Goal: Information Seeking & Learning: Check status

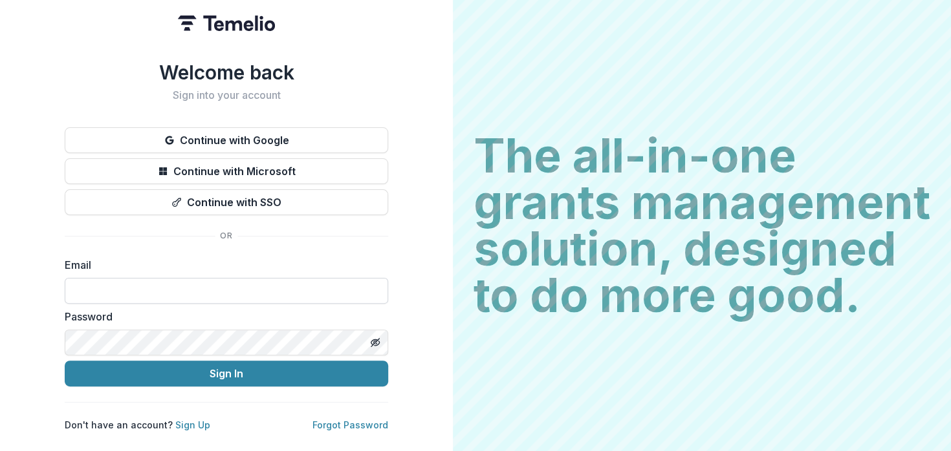
click at [266, 286] on input at bounding box center [226, 291] width 323 height 26
type input "**********"
click at [65, 361] on button "Sign In" at bounding box center [226, 374] width 323 height 26
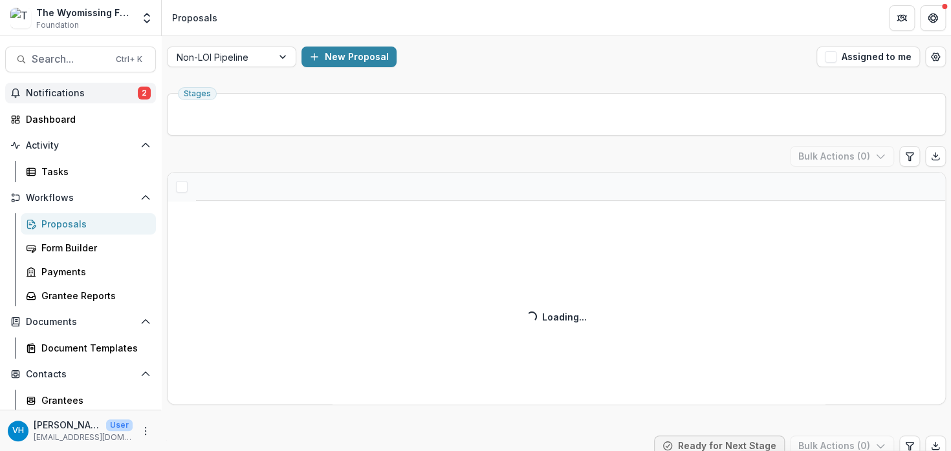
click at [101, 91] on span "Notifications" at bounding box center [82, 93] width 112 height 11
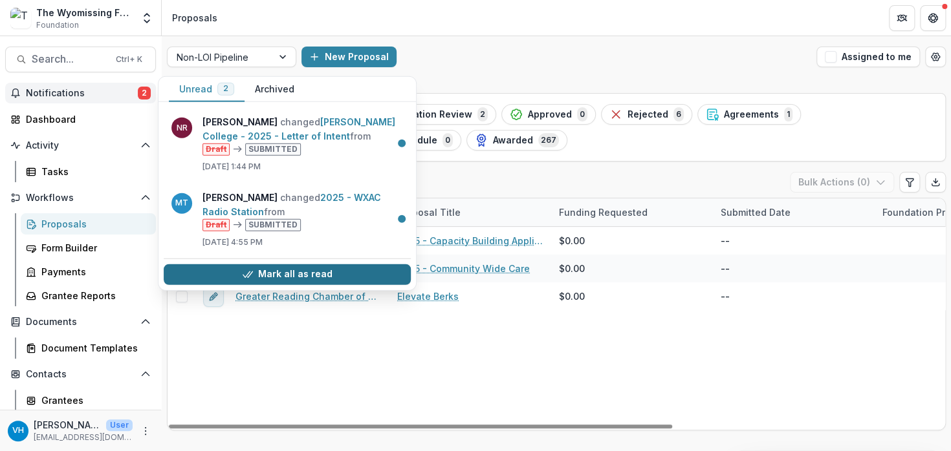
drag, startPoint x: 380, startPoint y: 274, endPoint x: 372, endPoint y: 274, distance: 7.1
click at [380, 274] on button "Mark all as read" at bounding box center [287, 274] width 247 height 21
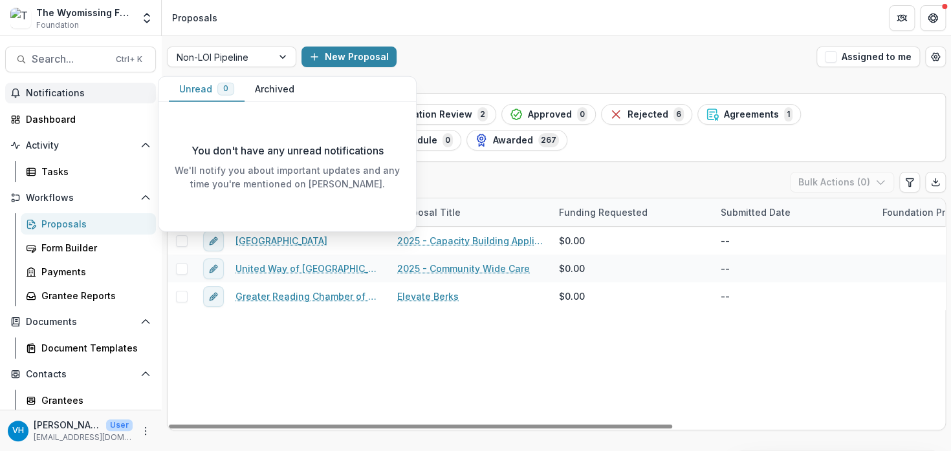
click at [448, 332] on div "[GEOGRAPHIC_DATA] 2025 - Capacity Building Application $0.00 -- Capacity Buildi…" at bounding box center [763, 328] width 1192 height 203
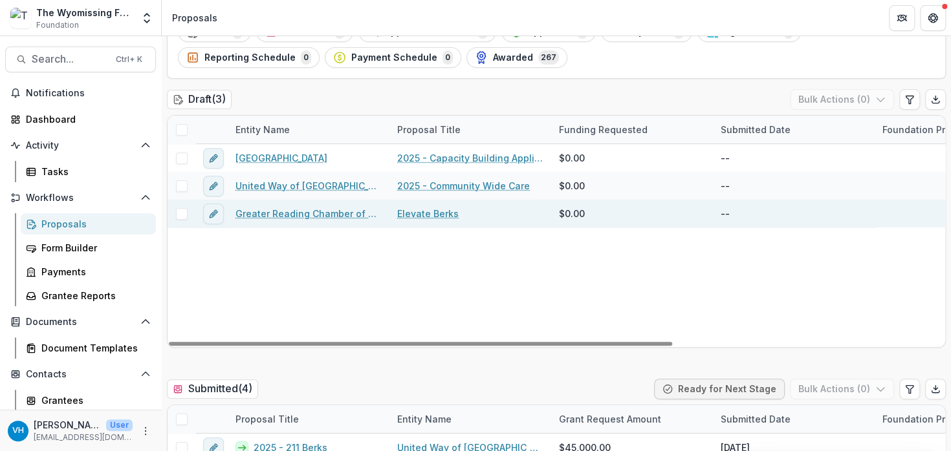
scroll to position [129, 0]
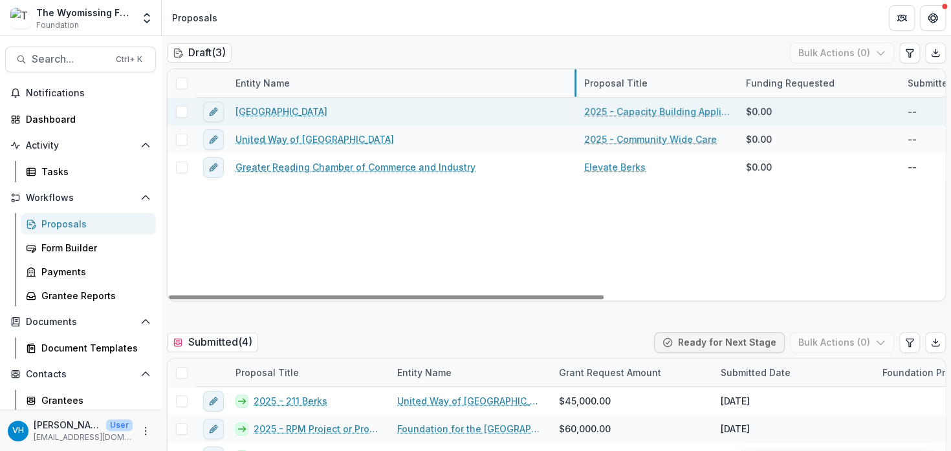
drag, startPoint x: 388, startPoint y: 84, endPoint x: 577, endPoint y: 108, distance: 190.3
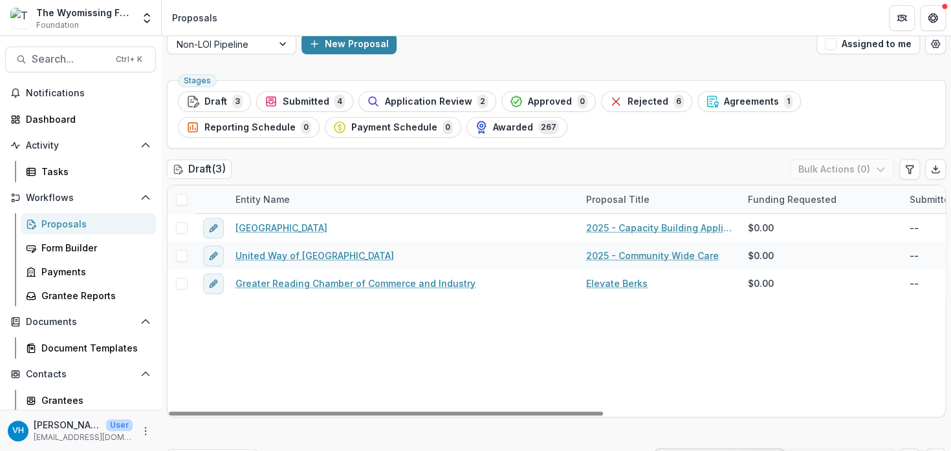
scroll to position [0, 0]
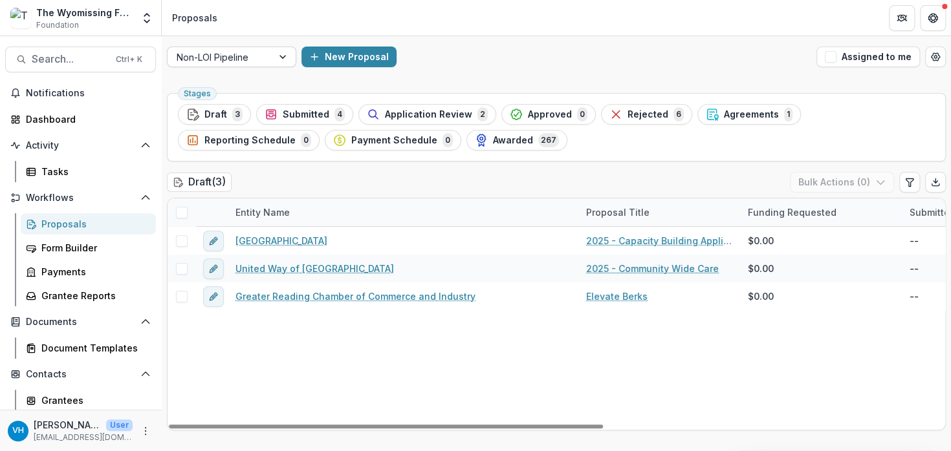
drag, startPoint x: 271, startPoint y: 54, endPoint x: 271, endPoint y: 61, distance: 7.8
click at [271, 54] on div "Non-LOI Pipeline" at bounding box center [219, 57] width 105 height 19
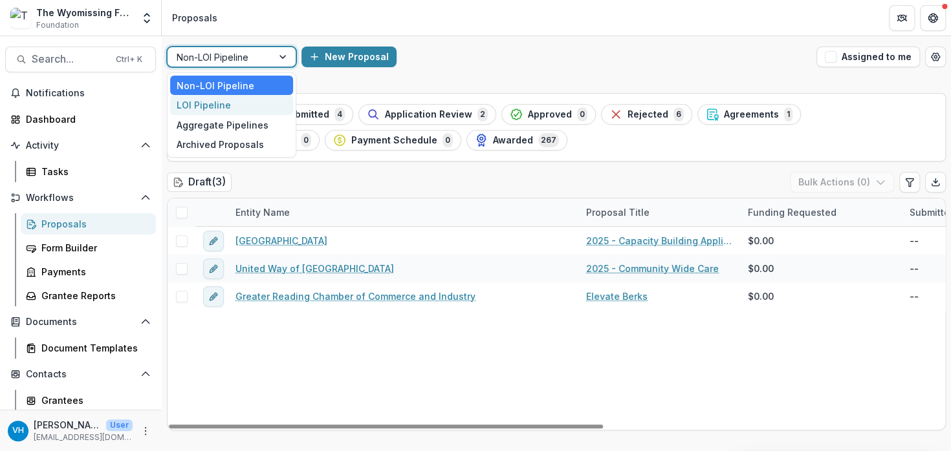
click at [265, 103] on div "LOI Pipeline" at bounding box center [231, 105] width 123 height 20
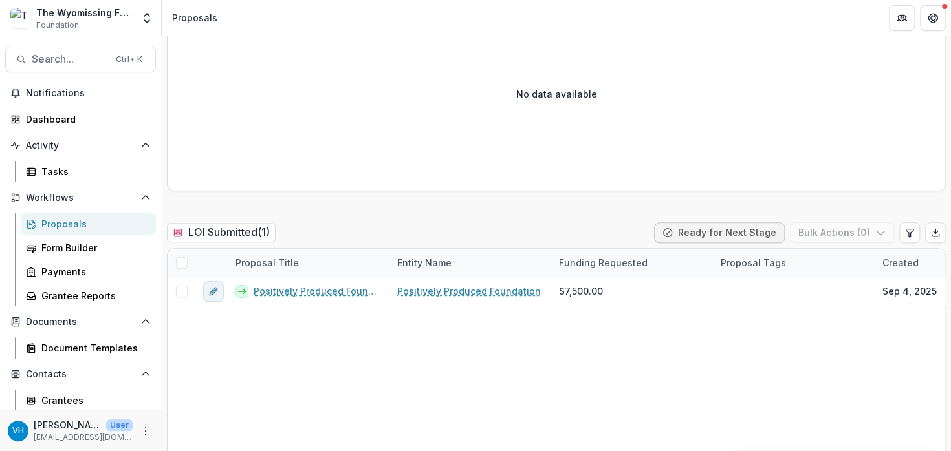
scroll to position [259, 0]
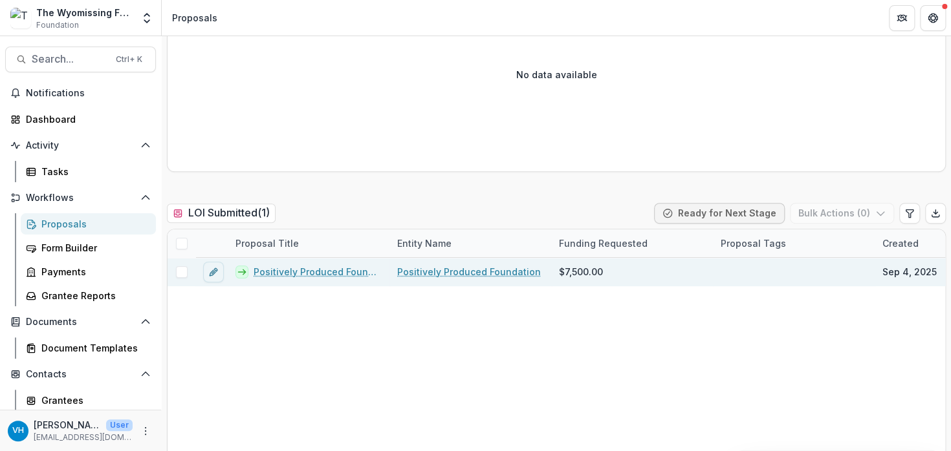
click at [363, 272] on link "Positively Produced Foundation - 2025 - Letter of Intent" at bounding box center [317, 272] width 128 height 14
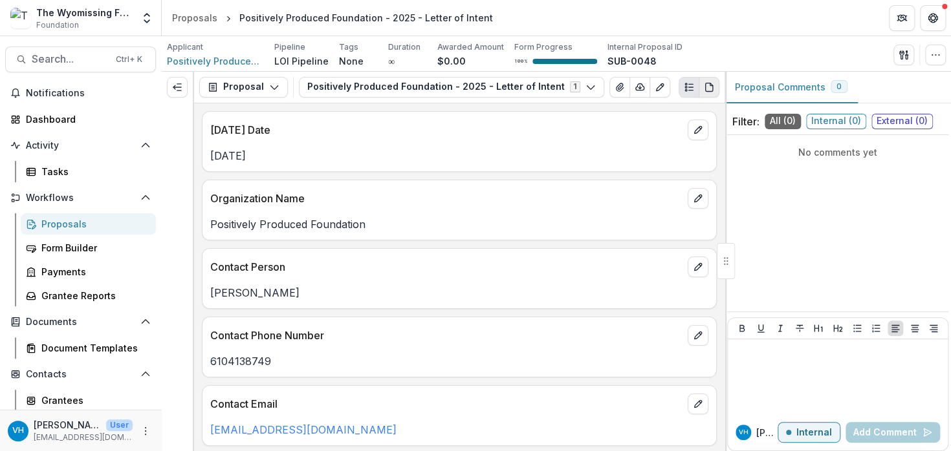
click at [711, 85] on g "PDF view" at bounding box center [708, 87] width 7 height 8
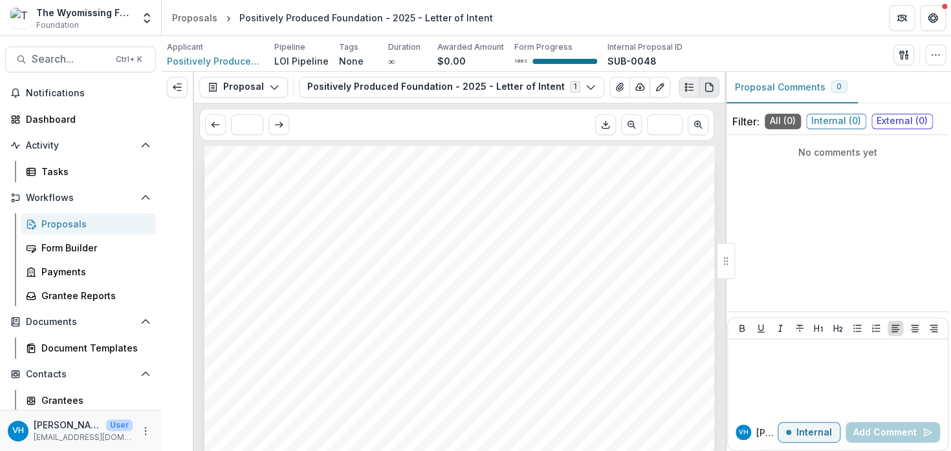
click at [678, 85] on button "Plaintext view" at bounding box center [688, 87] width 21 height 21
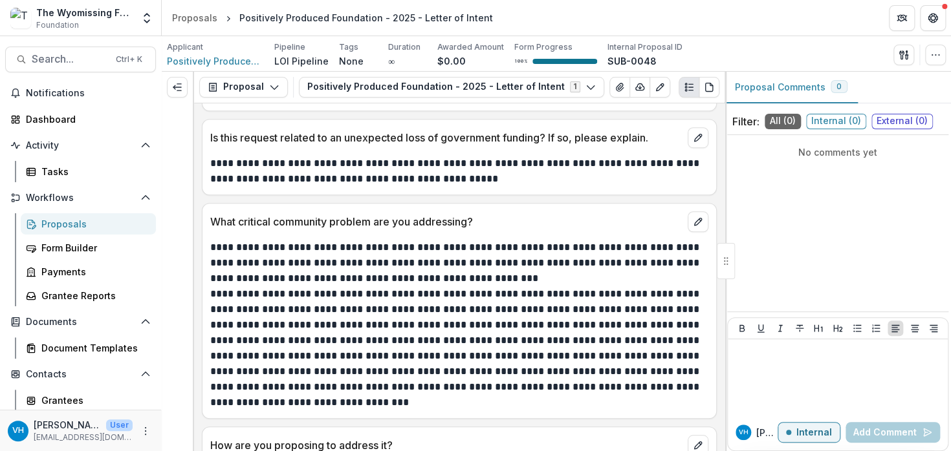
scroll to position [453, 0]
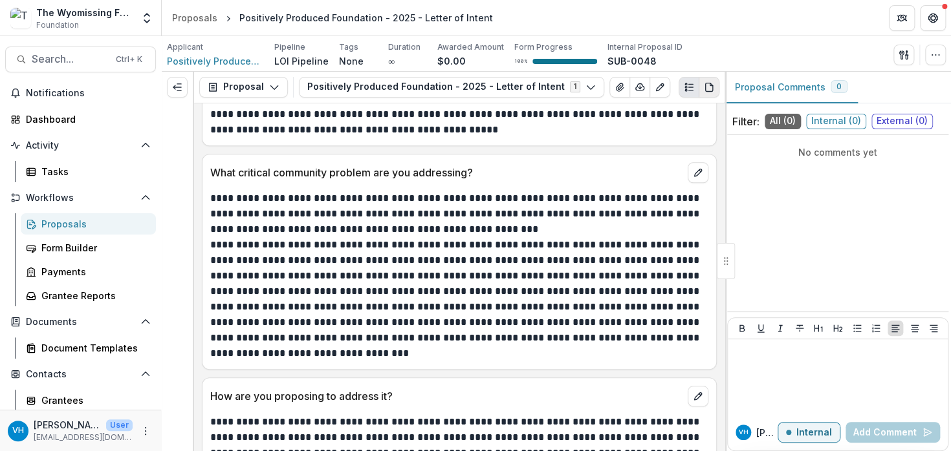
click at [709, 87] on icon "PDF view" at bounding box center [709, 87] width 10 height 10
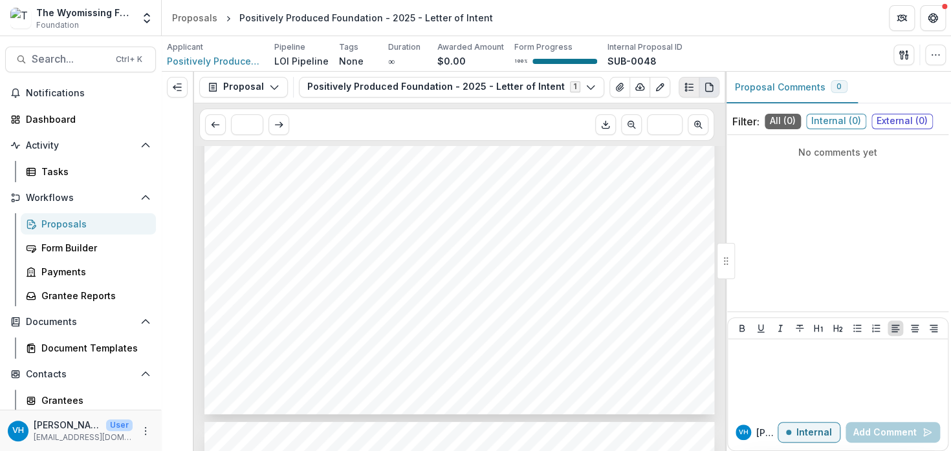
click at [688, 85] on icon "Plaintext view" at bounding box center [689, 87] width 10 height 10
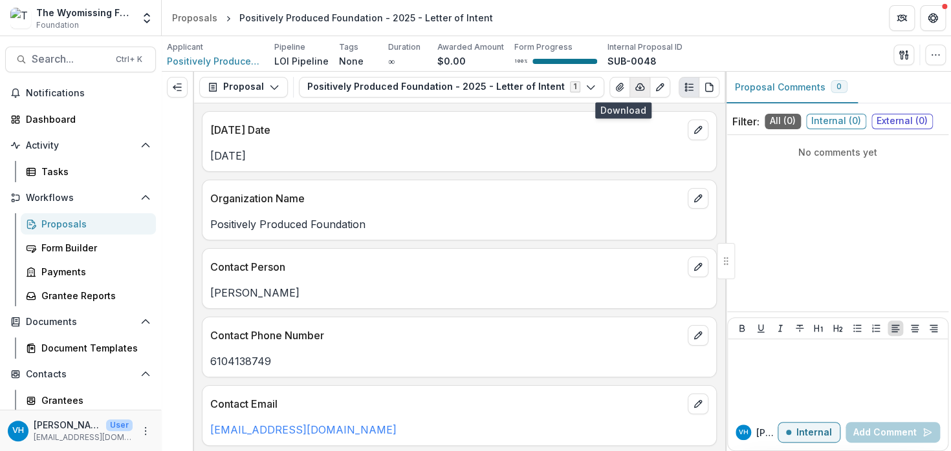
click at [634, 91] on icon "button" at bounding box center [639, 87] width 10 height 10
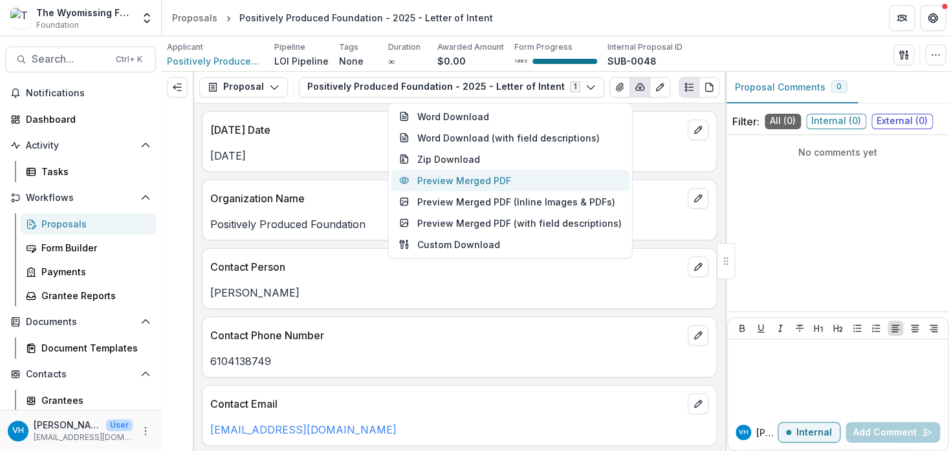
click at [520, 188] on button "Preview Merged PDF" at bounding box center [510, 180] width 238 height 21
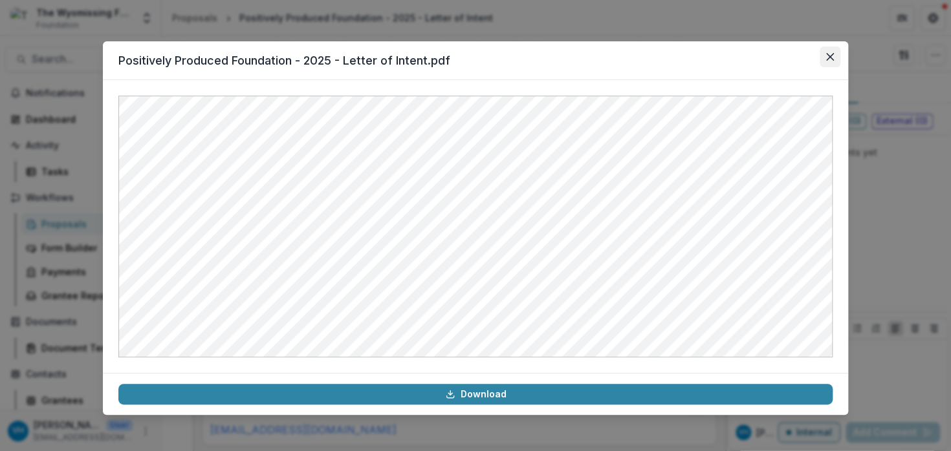
click at [825, 53] on button "Close" at bounding box center [829, 57] width 21 height 21
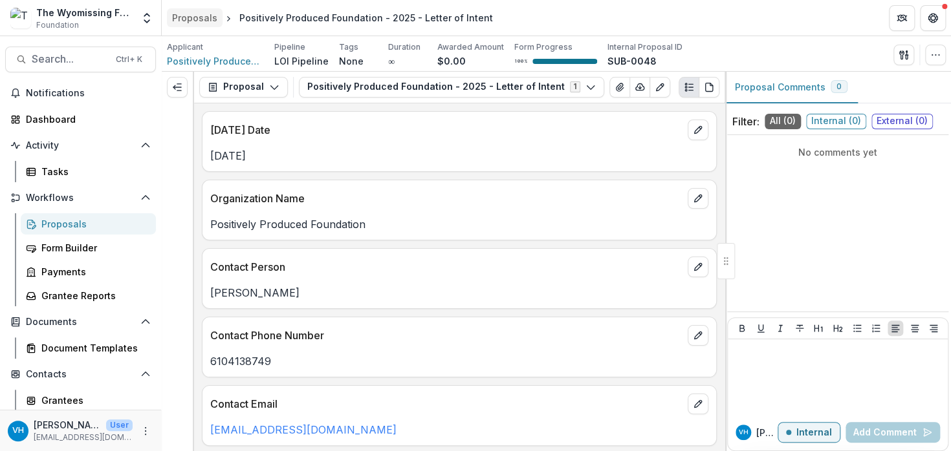
click at [212, 19] on div "Proposals" at bounding box center [194, 18] width 45 height 14
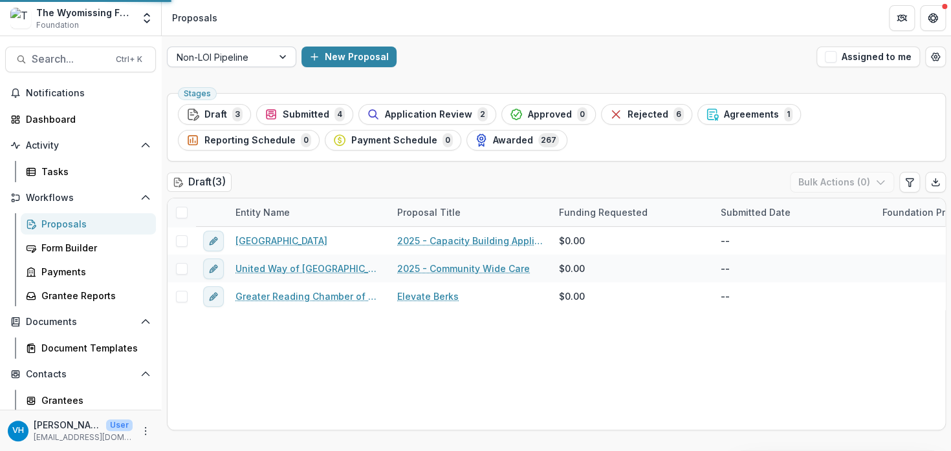
click at [230, 56] on div at bounding box center [220, 57] width 87 height 16
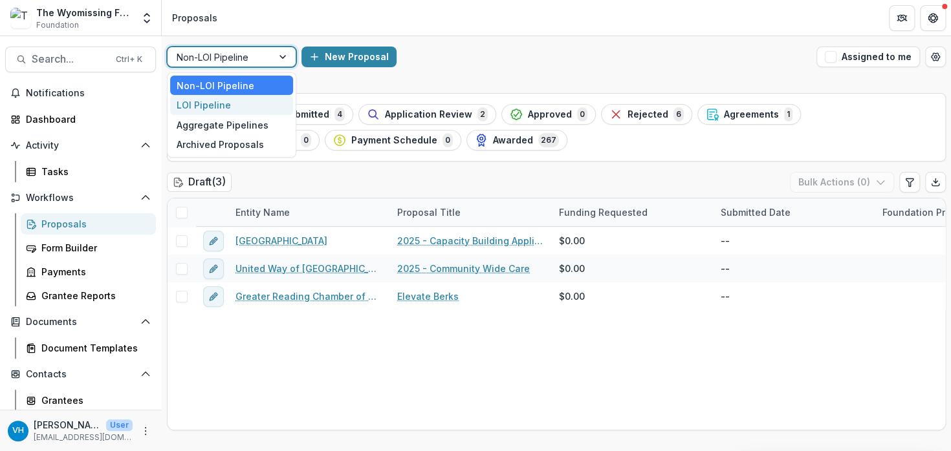
click at [240, 100] on div "LOI Pipeline" at bounding box center [231, 105] width 123 height 20
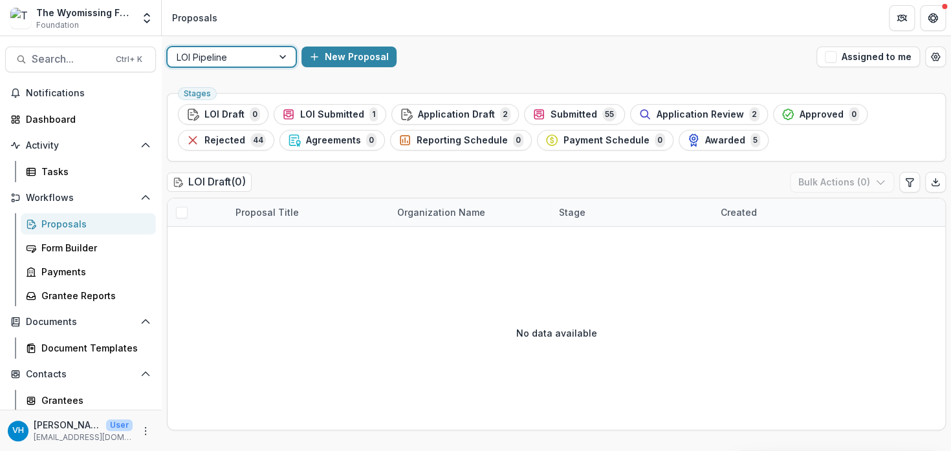
click at [214, 351] on div "No data available" at bounding box center [555, 333] width 777 height 194
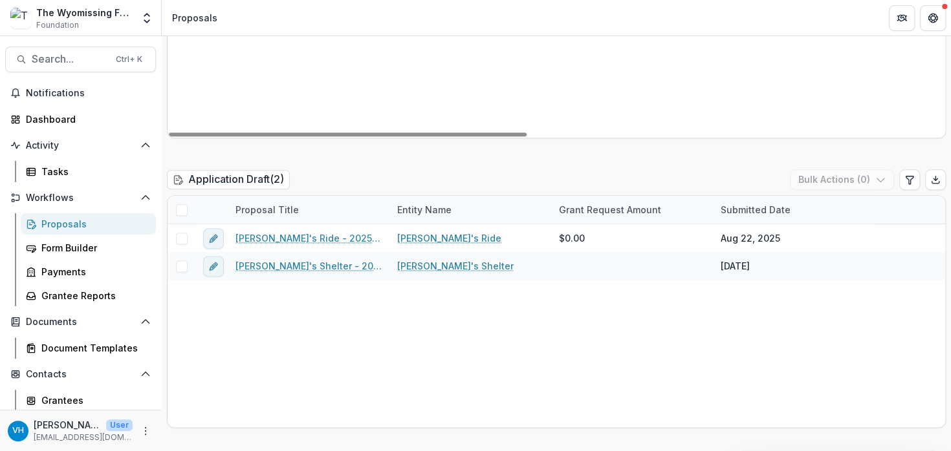
scroll to position [711, 0]
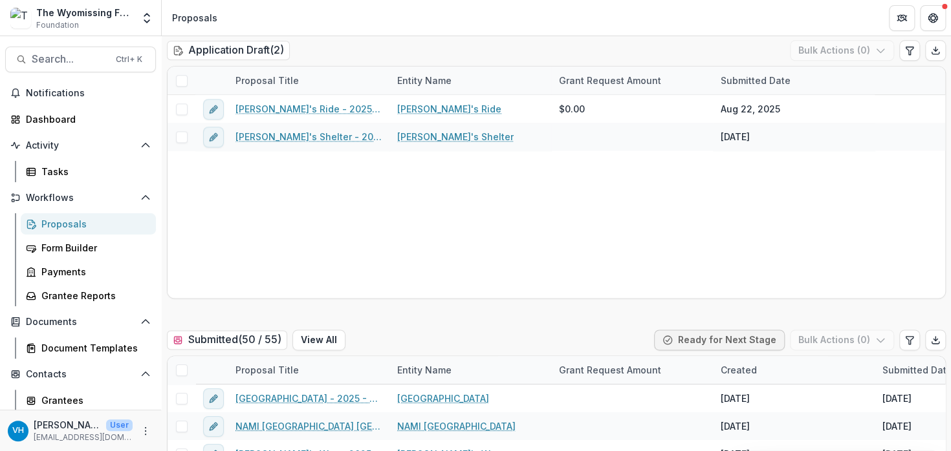
click at [430, 206] on div "[PERSON_NAME]'s Ride - 2025 - Letter of Intent [PERSON_NAME]'s Ride $0.00 [DATE…" at bounding box center [555, 196] width 777 height 203
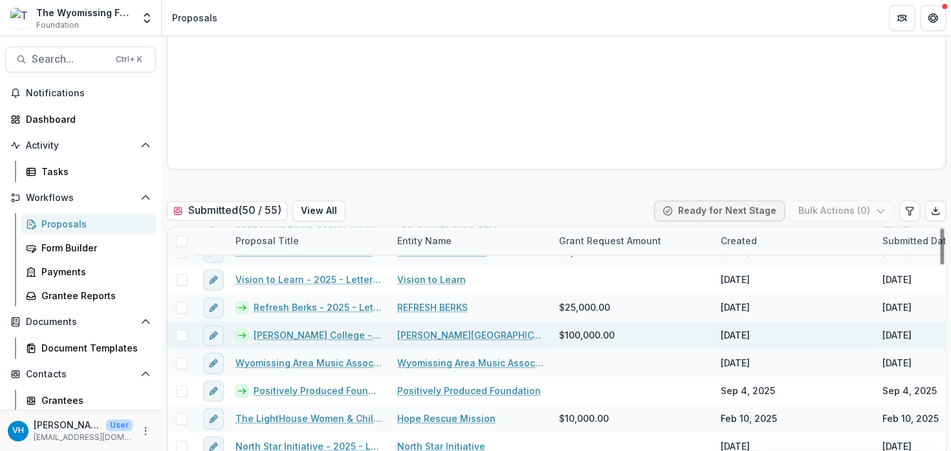
scroll to position [0, 0]
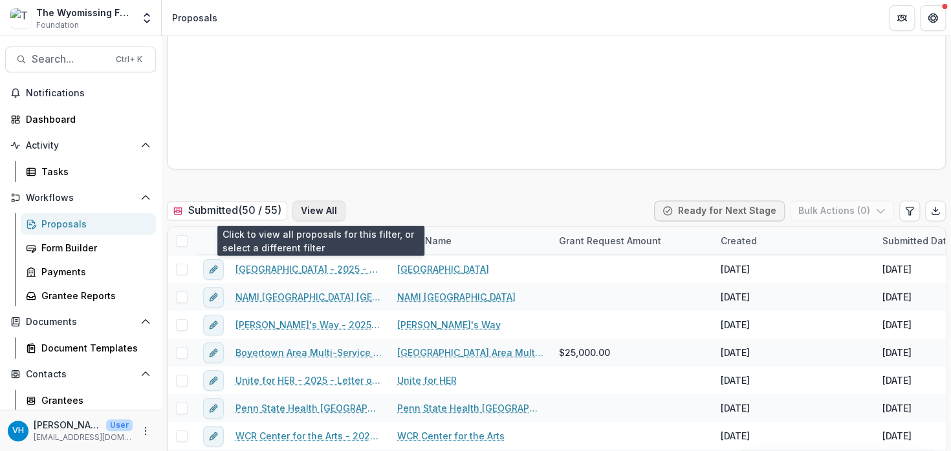
click at [308, 210] on button "View All" at bounding box center [318, 210] width 53 height 21
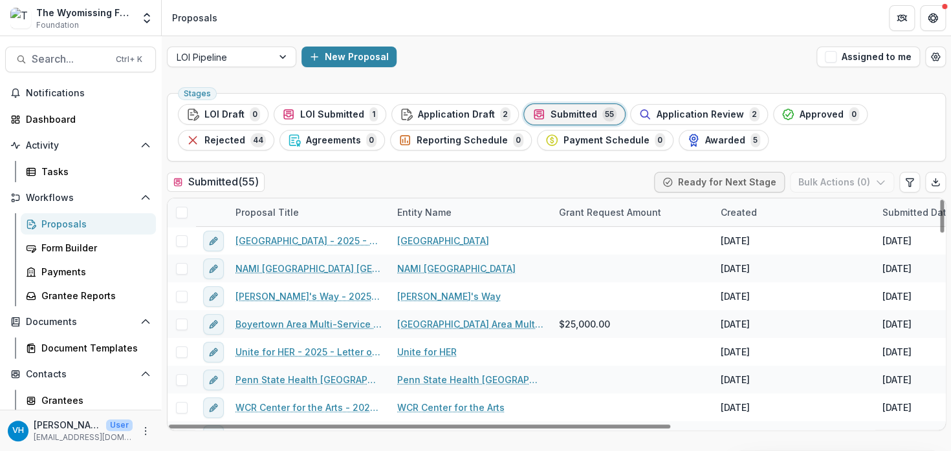
click at [585, 121] on div "Submitted 55" at bounding box center [574, 114] width 84 height 14
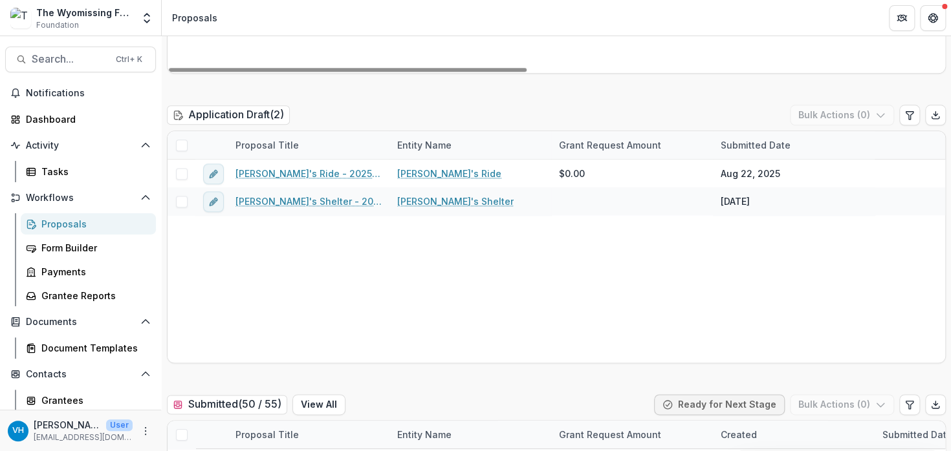
scroll to position [905, 0]
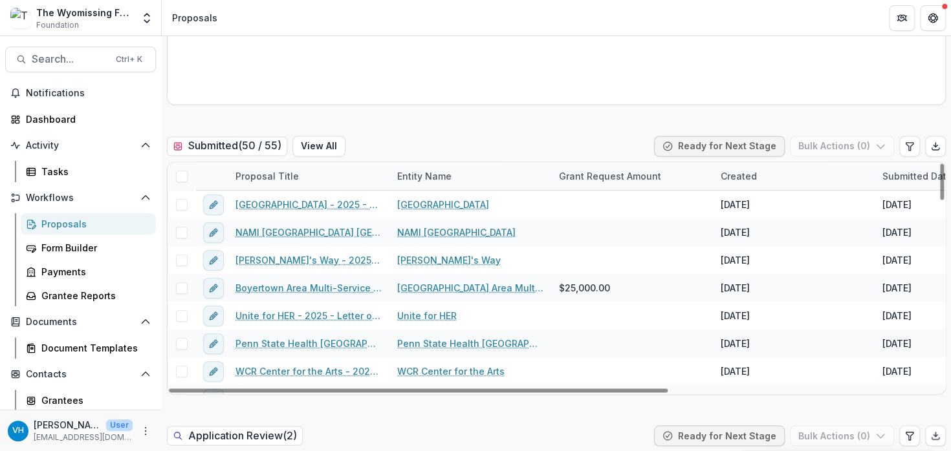
click at [264, 144] on h2 "Submitted ( 50 / 55 )" at bounding box center [227, 145] width 120 height 19
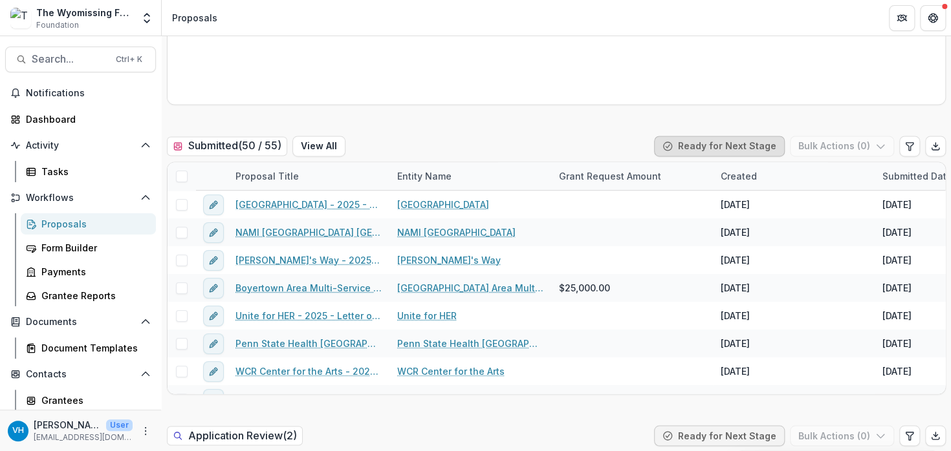
click at [686, 147] on button "Ready for Next Stage" at bounding box center [719, 146] width 131 height 21
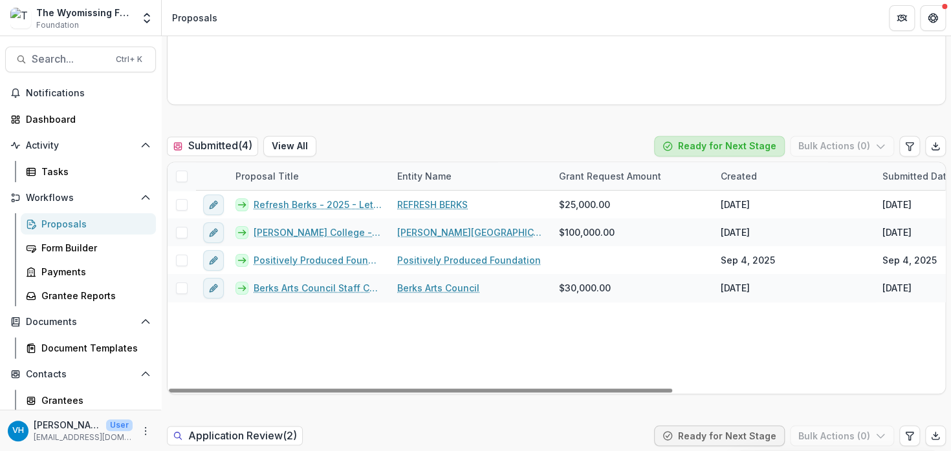
click at [706, 142] on button "Ready for Next Stage" at bounding box center [719, 146] width 131 height 21
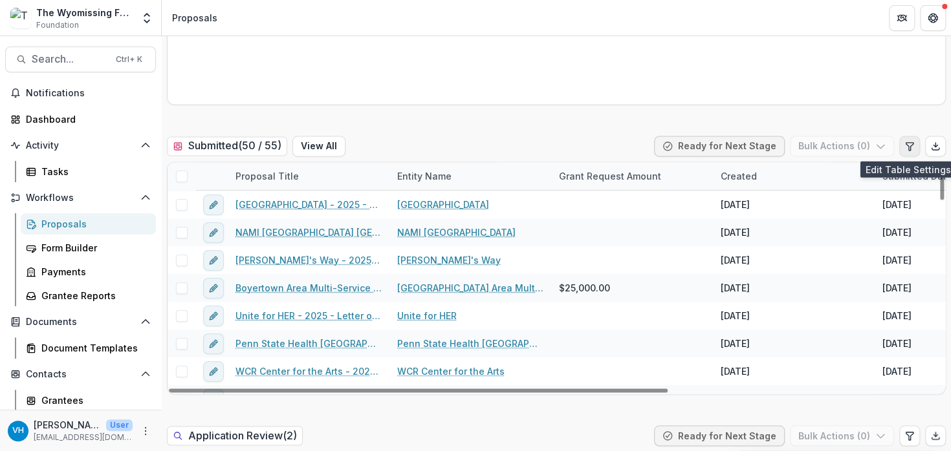
click at [905, 144] on icon "Edit table settings" at bounding box center [909, 146] width 10 height 10
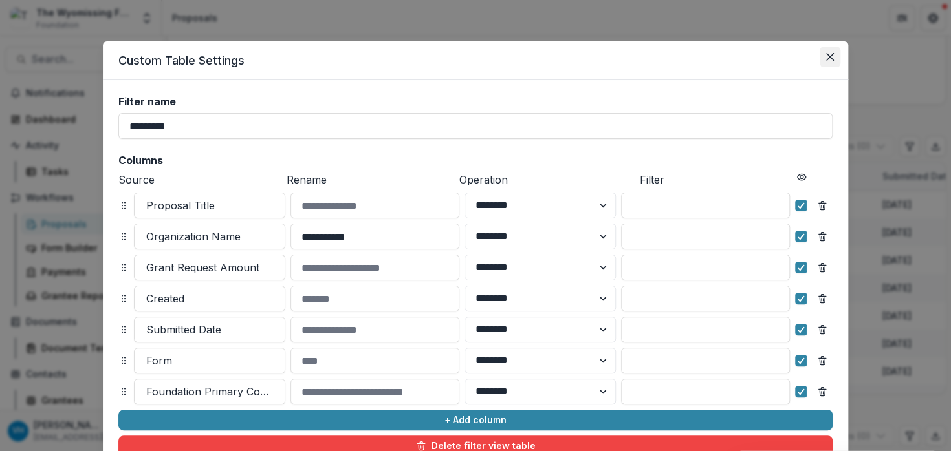
click at [830, 57] on icon "Close" at bounding box center [830, 57] width 8 height 8
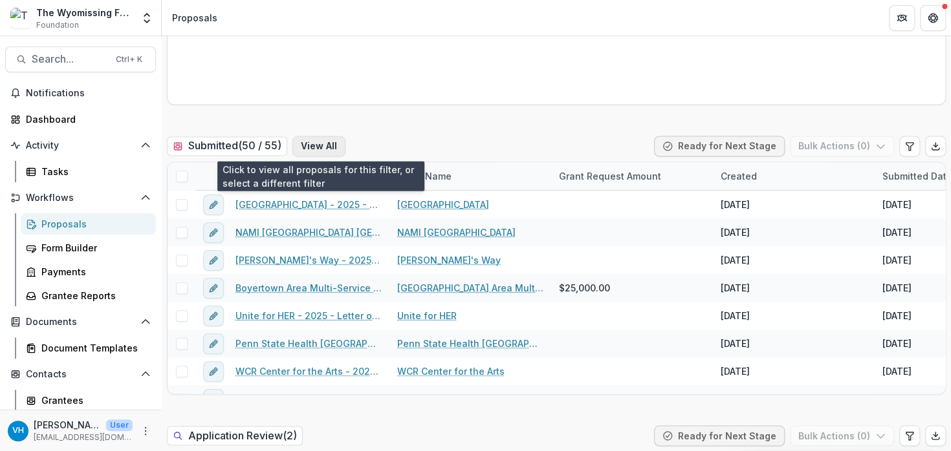
click at [326, 149] on button "View All" at bounding box center [318, 146] width 53 height 21
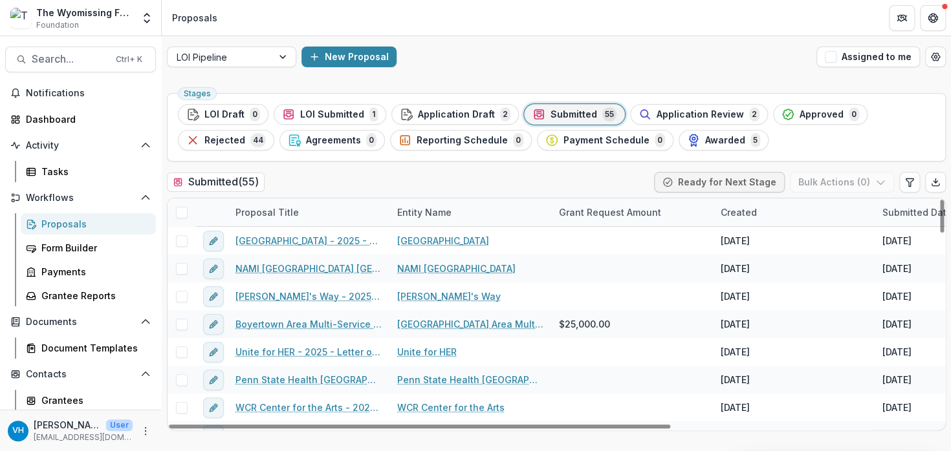
click at [550, 112] on span "Submitted" at bounding box center [573, 114] width 47 height 11
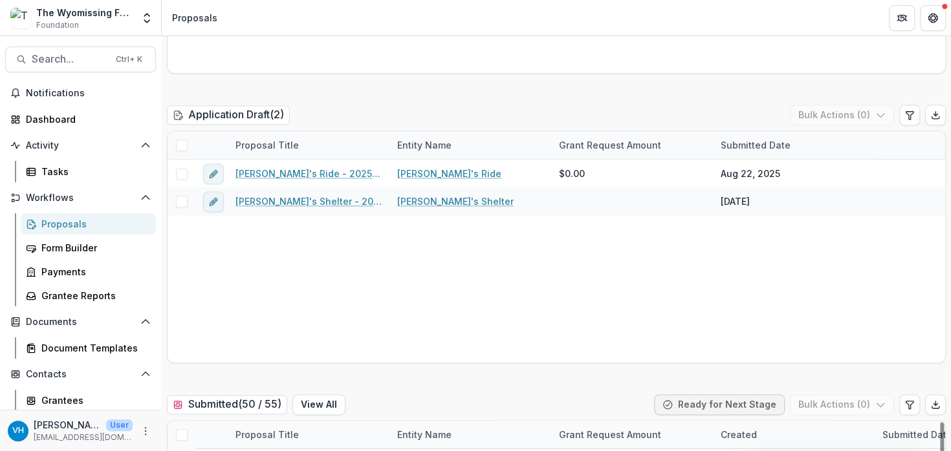
scroll to position [905, 0]
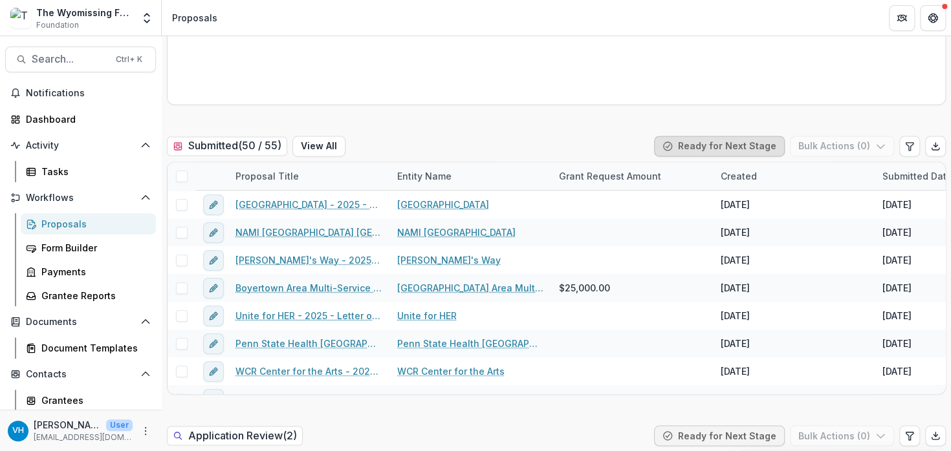
click at [739, 151] on button "Ready for Next Stage" at bounding box center [719, 146] width 131 height 21
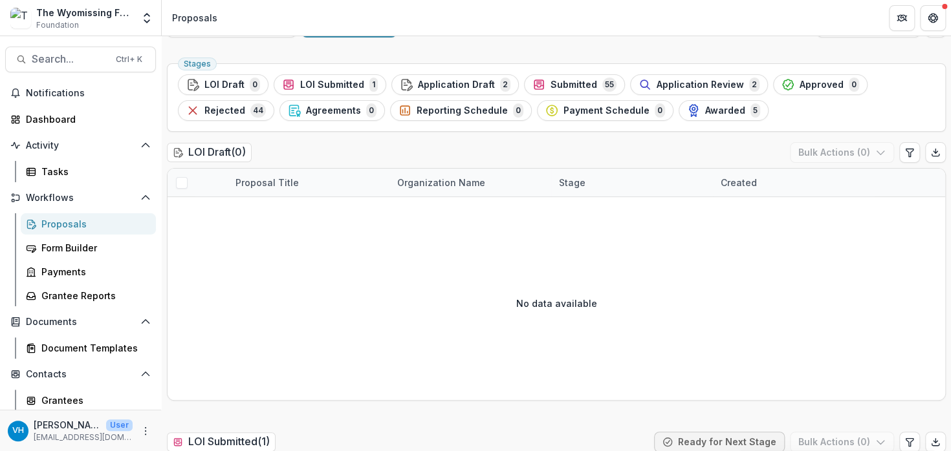
scroll to position [0, 0]
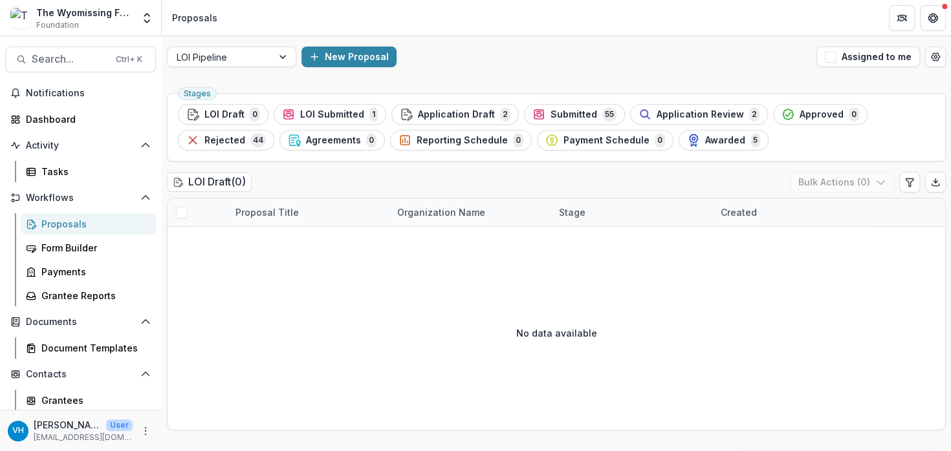
click at [226, 53] on div at bounding box center [220, 57] width 87 height 16
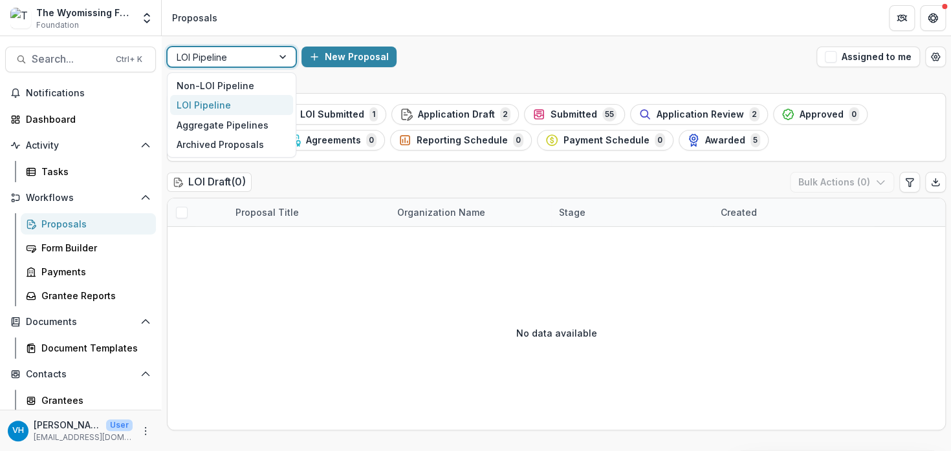
click at [238, 86] on div "Non-LOI Pipeline" at bounding box center [231, 86] width 123 height 20
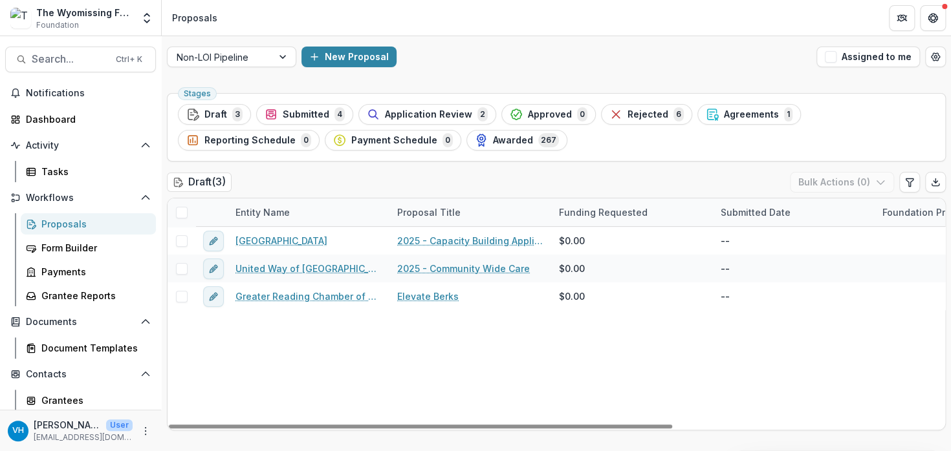
scroll to position [259, 0]
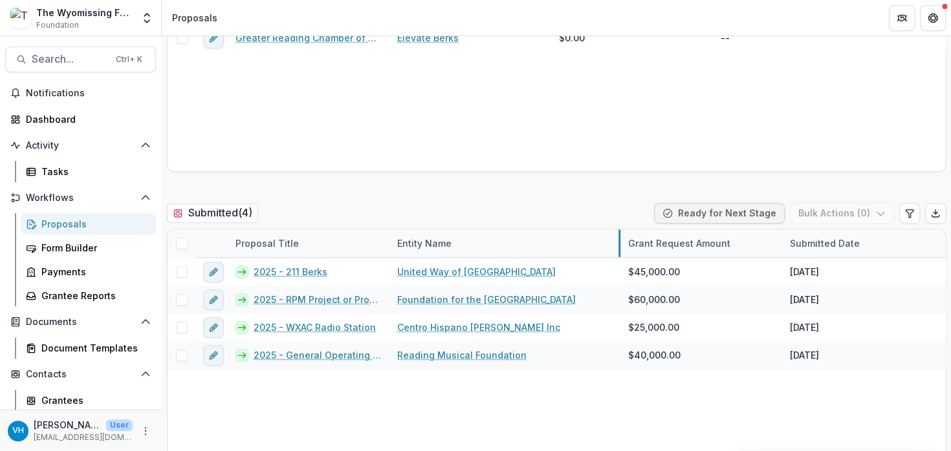
drag, startPoint x: 549, startPoint y: 244, endPoint x: 618, endPoint y: 257, distance: 70.3
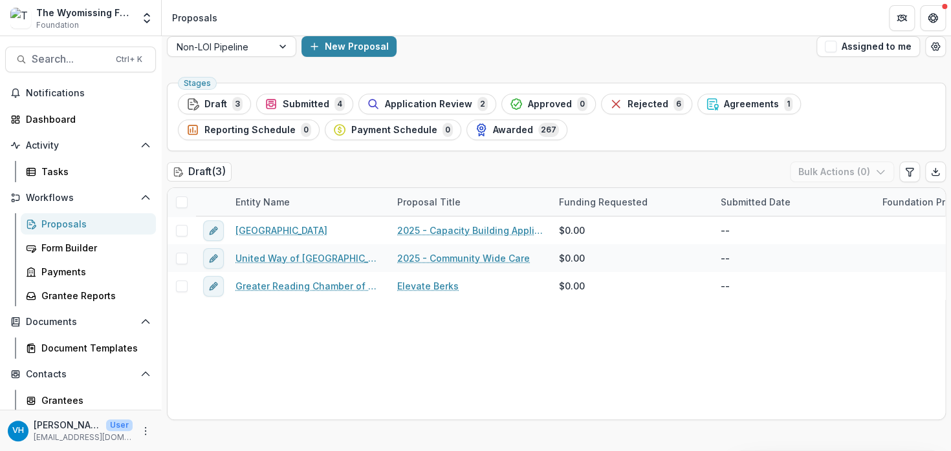
scroll to position [0, 0]
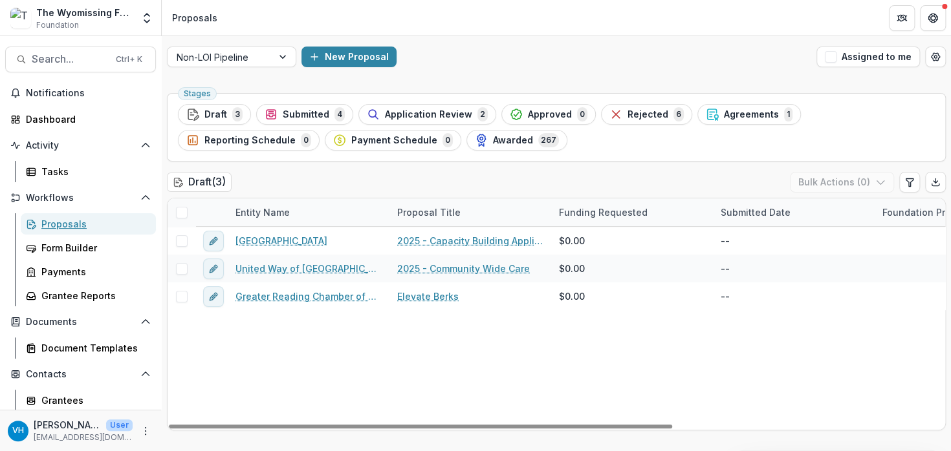
drag, startPoint x: 96, startPoint y: 220, endPoint x: 949, endPoint y: 5, distance: 879.5
click at [96, 220] on div "Proposals" at bounding box center [93, 224] width 104 height 14
click at [114, 227] on div "Proposals" at bounding box center [93, 224] width 104 height 14
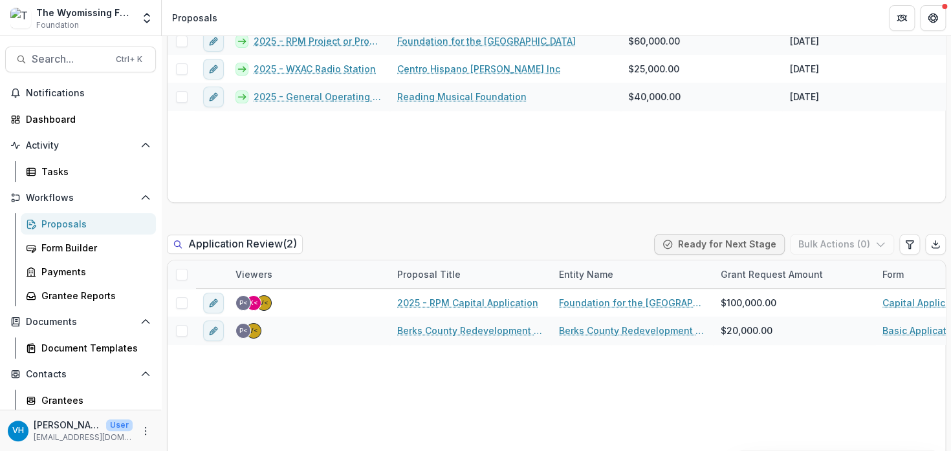
scroll to position [647, 0]
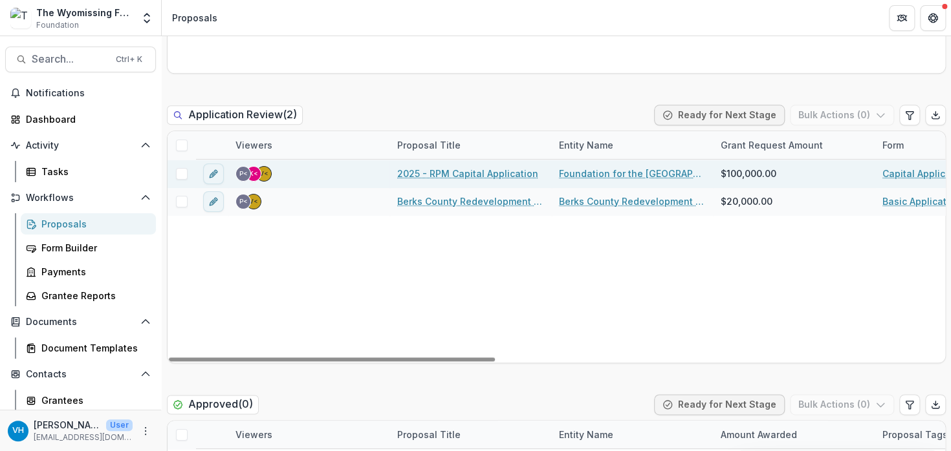
click at [436, 173] on link "2025 - RPM Capital Application" at bounding box center [467, 174] width 141 height 14
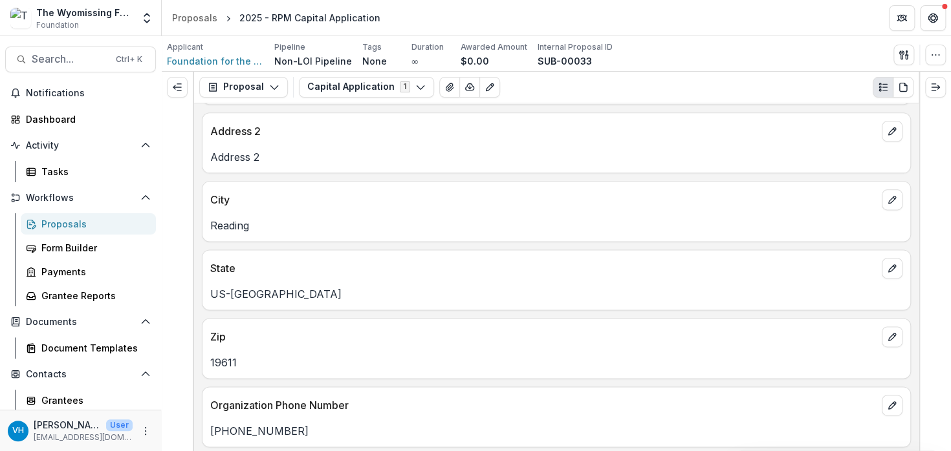
scroll to position [740, 0]
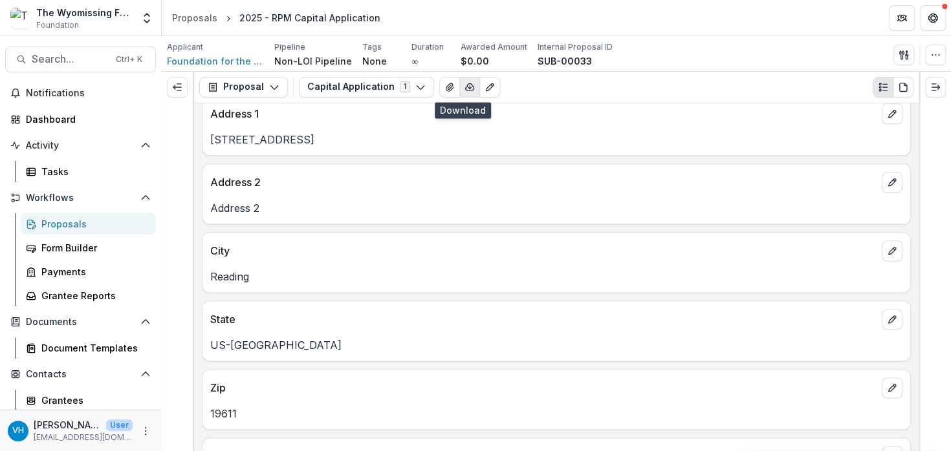
click at [464, 87] on icon "button" at bounding box center [469, 87] width 10 height 10
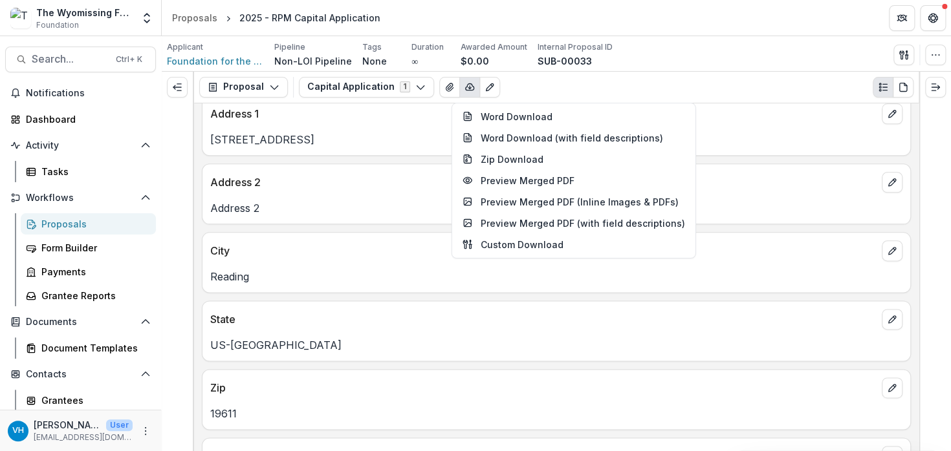
click at [464, 87] on icon "button" at bounding box center [469, 87] width 10 height 10
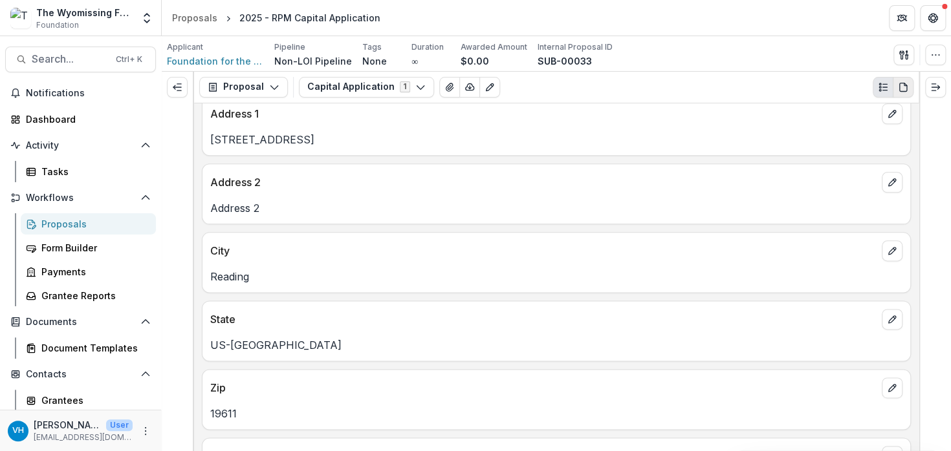
click at [900, 83] on icon "PDF view" at bounding box center [903, 87] width 10 height 10
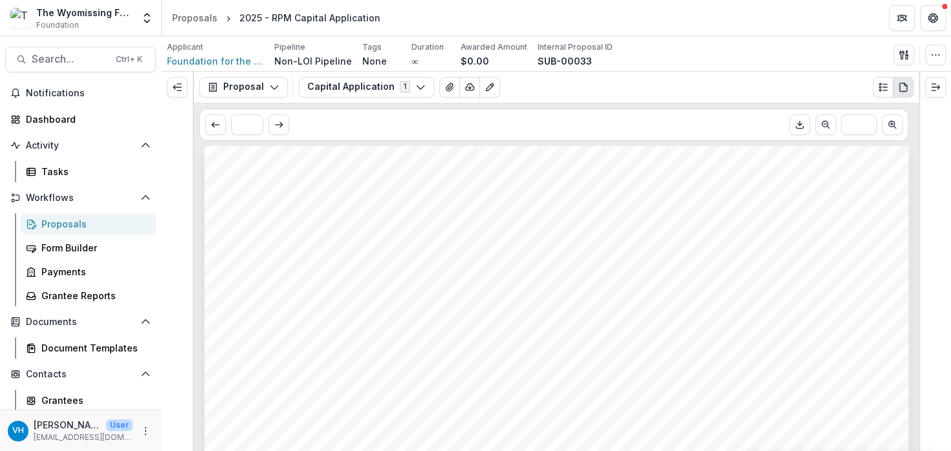
scroll to position [0, 0]
click at [902, 90] on icon "PDF view" at bounding box center [903, 87] width 10 height 10
click at [883, 83] on icon "Plaintext view" at bounding box center [883, 87] width 10 height 10
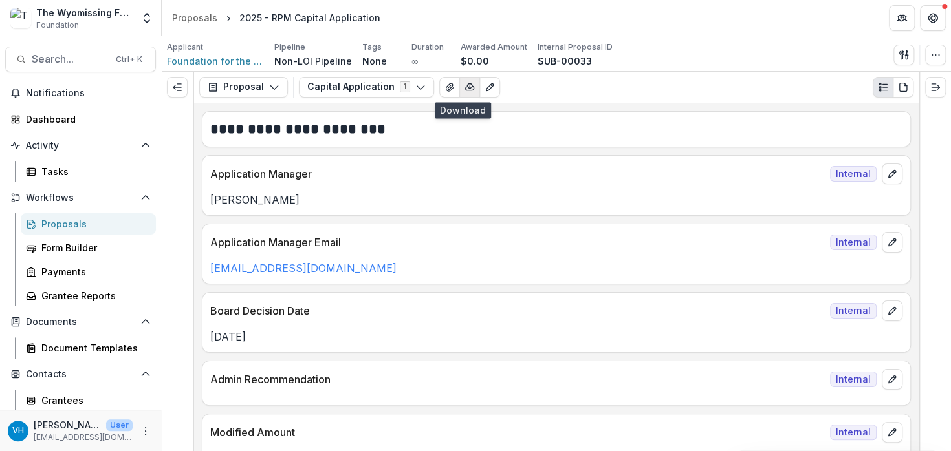
click at [466, 89] on icon "button" at bounding box center [470, 86] width 8 height 6
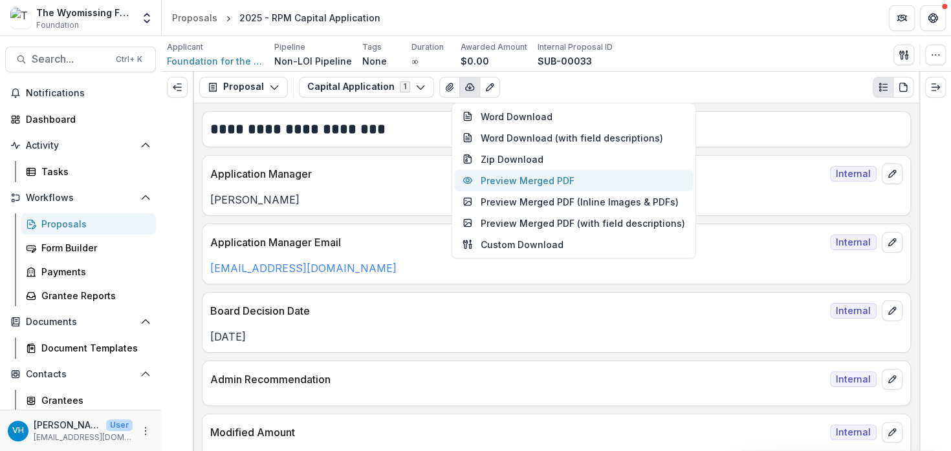
click at [522, 183] on button "Preview Merged PDF" at bounding box center [574, 180] width 238 height 21
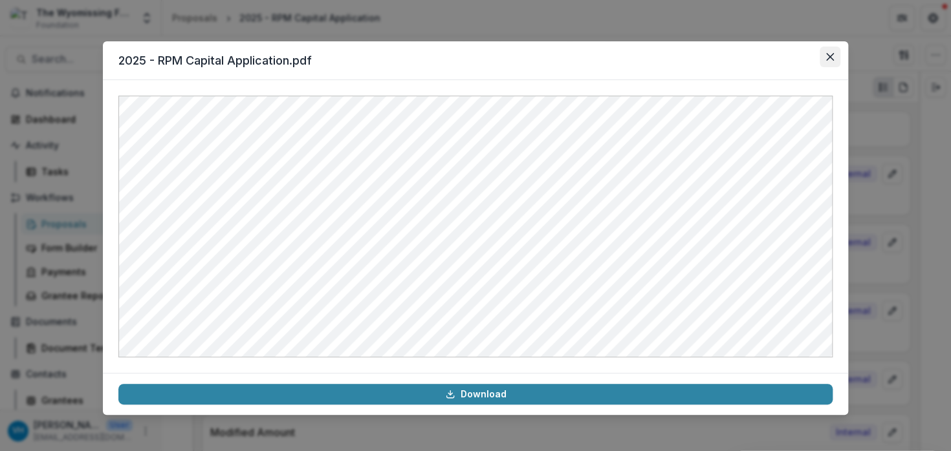
click at [835, 52] on button "Close" at bounding box center [829, 57] width 21 height 21
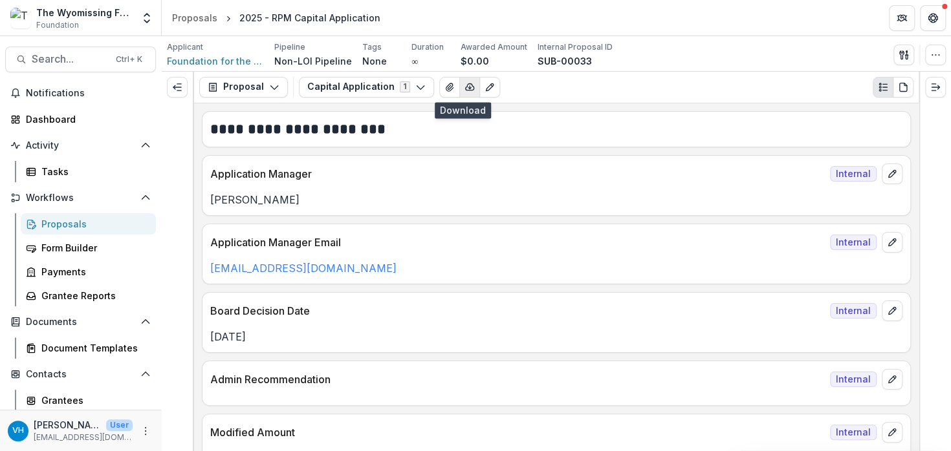
click at [464, 87] on icon "button" at bounding box center [469, 87] width 10 height 10
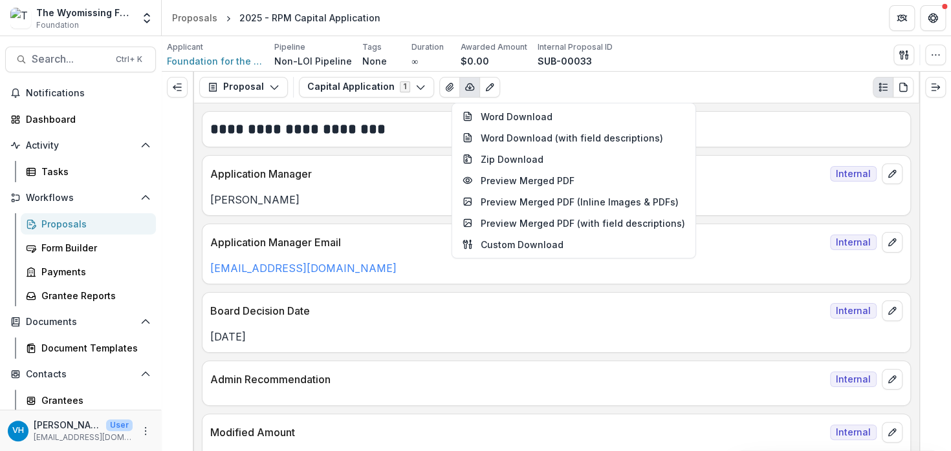
click at [756, 100] on div "Proposal Proposal Payments Reports Grant Agreements Board Summaries Bank Detail…" at bounding box center [556, 88] width 724 height 32
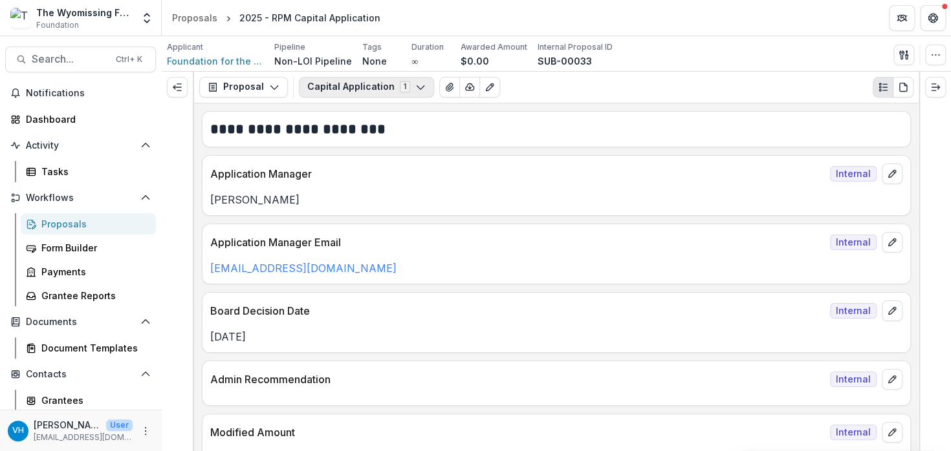
click at [378, 89] on button "Capital Application 1" at bounding box center [366, 87] width 135 height 21
click at [378, 90] on button "Capital Application 1" at bounding box center [366, 87] width 135 height 21
click at [240, 89] on button "Proposal" at bounding box center [243, 87] width 89 height 21
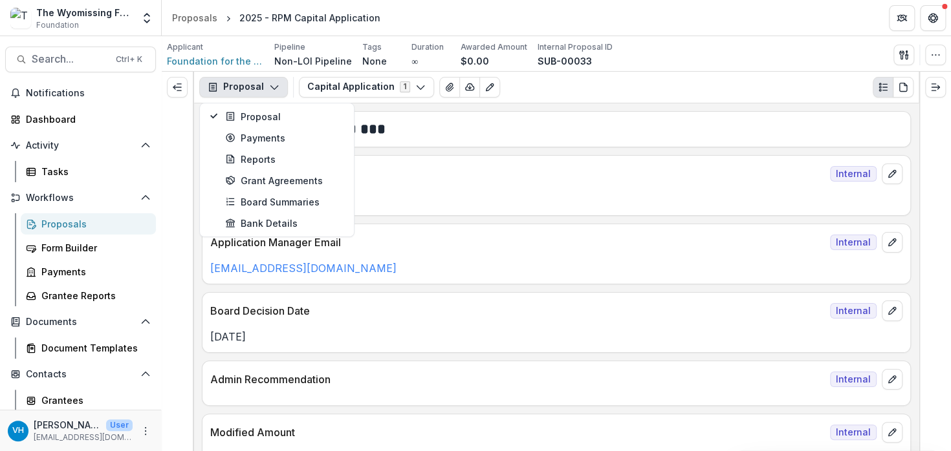
click at [240, 87] on button "Proposal" at bounding box center [243, 87] width 89 height 21
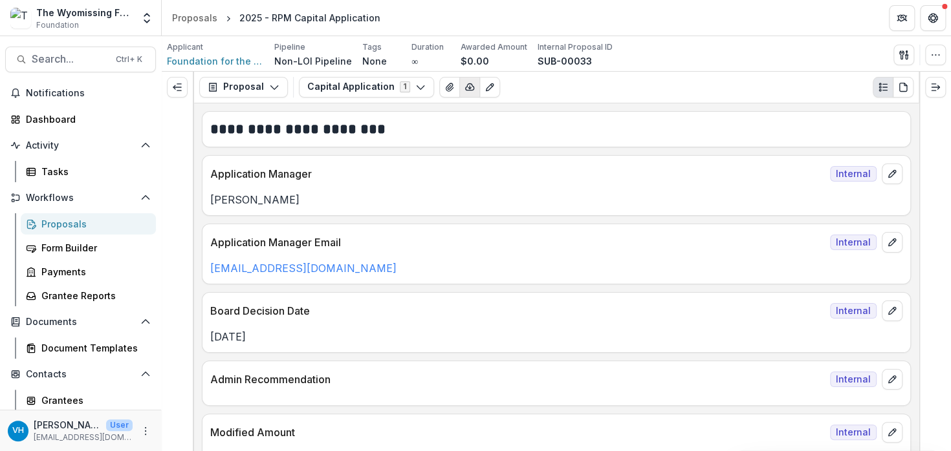
click at [464, 85] on icon "button" at bounding box center [469, 87] width 10 height 10
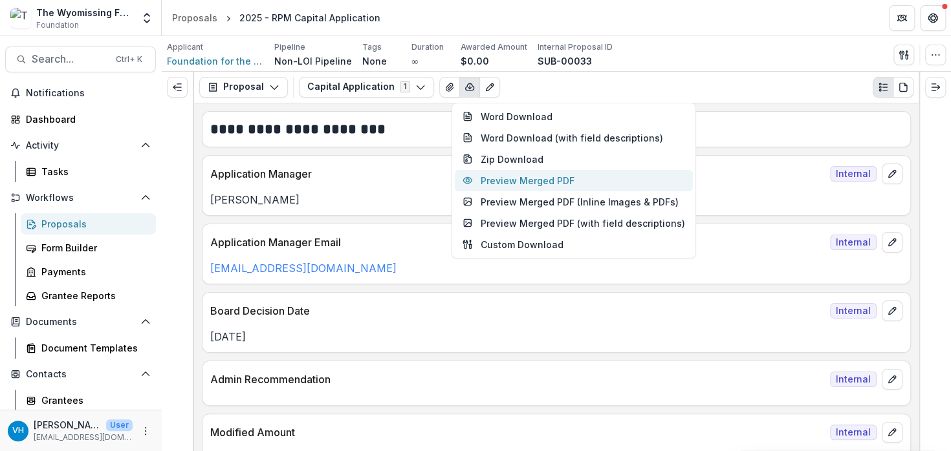
click at [547, 180] on button "Preview Merged PDF" at bounding box center [574, 180] width 238 height 21
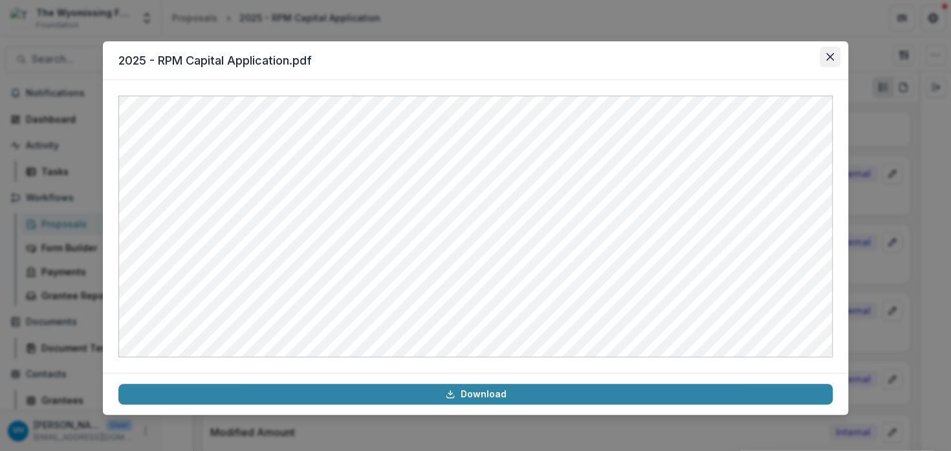
click at [828, 61] on button "Close" at bounding box center [829, 57] width 21 height 21
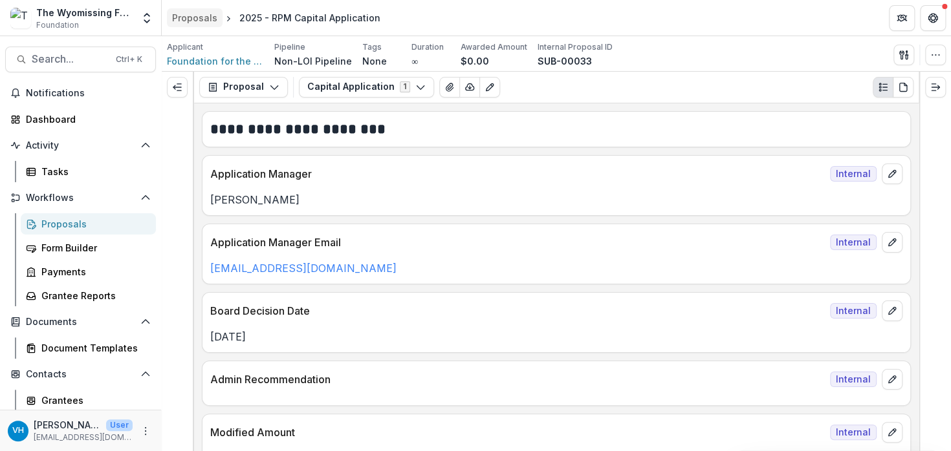
click at [196, 23] on div "Proposals" at bounding box center [194, 18] width 45 height 14
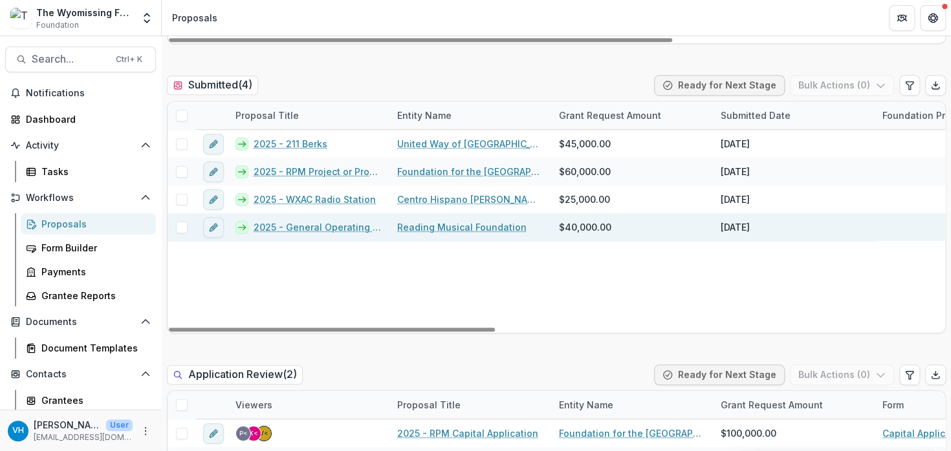
scroll to position [388, 0]
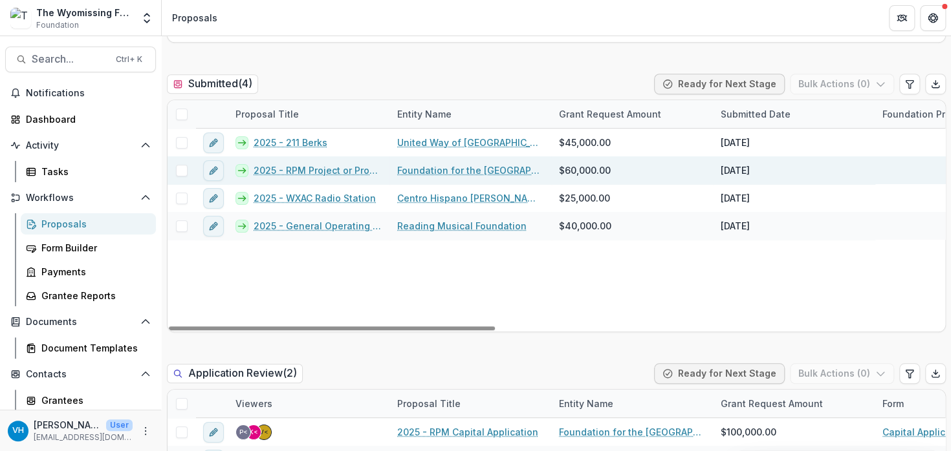
click at [361, 171] on link "2025 - RPM Project or Program Application" at bounding box center [317, 171] width 128 height 14
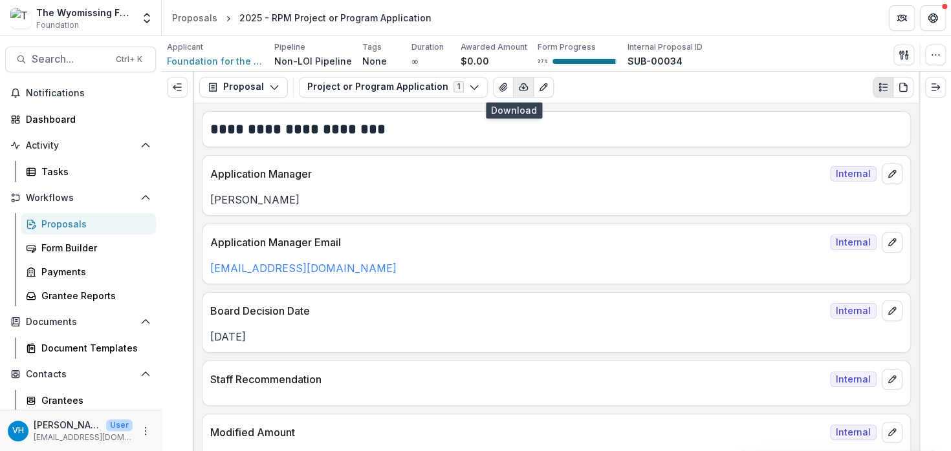
click at [519, 89] on icon "button" at bounding box center [523, 86] width 8 height 6
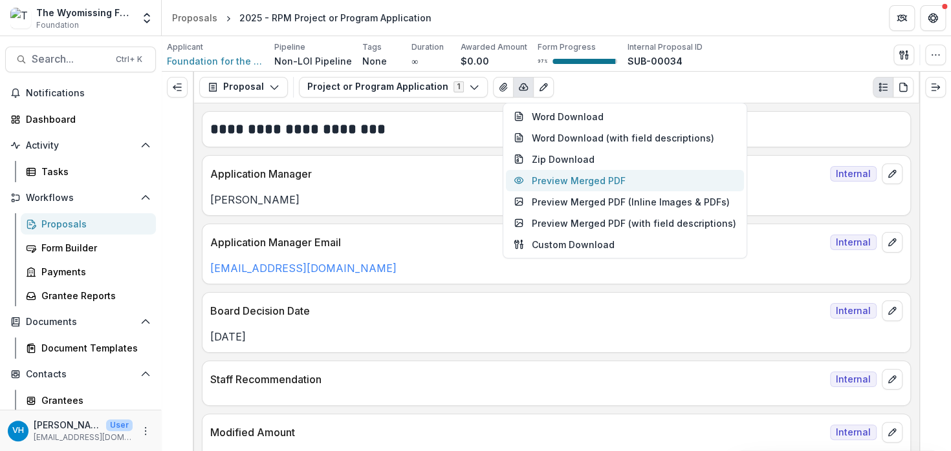
click at [554, 185] on button "Preview Merged PDF" at bounding box center [625, 180] width 238 height 21
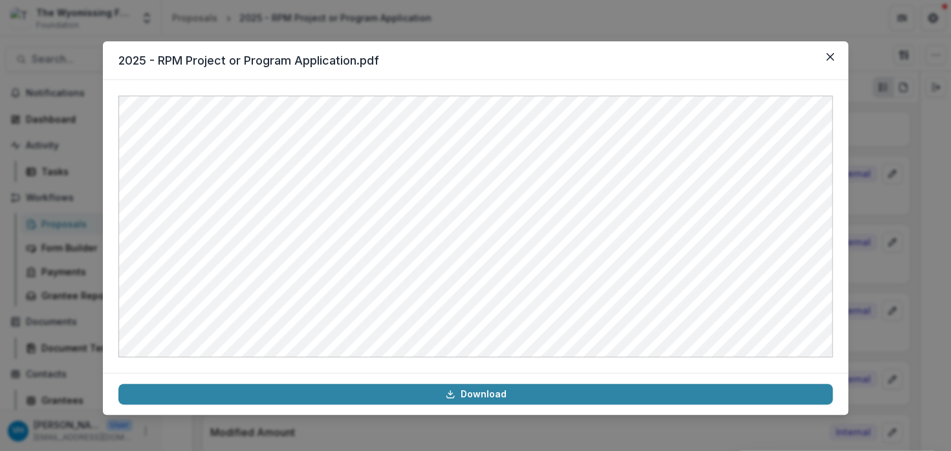
click at [826, 53] on icon "Close" at bounding box center [830, 57] width 8 height 8
